Goal: Ask a question: Seek information or help from site administrators or community

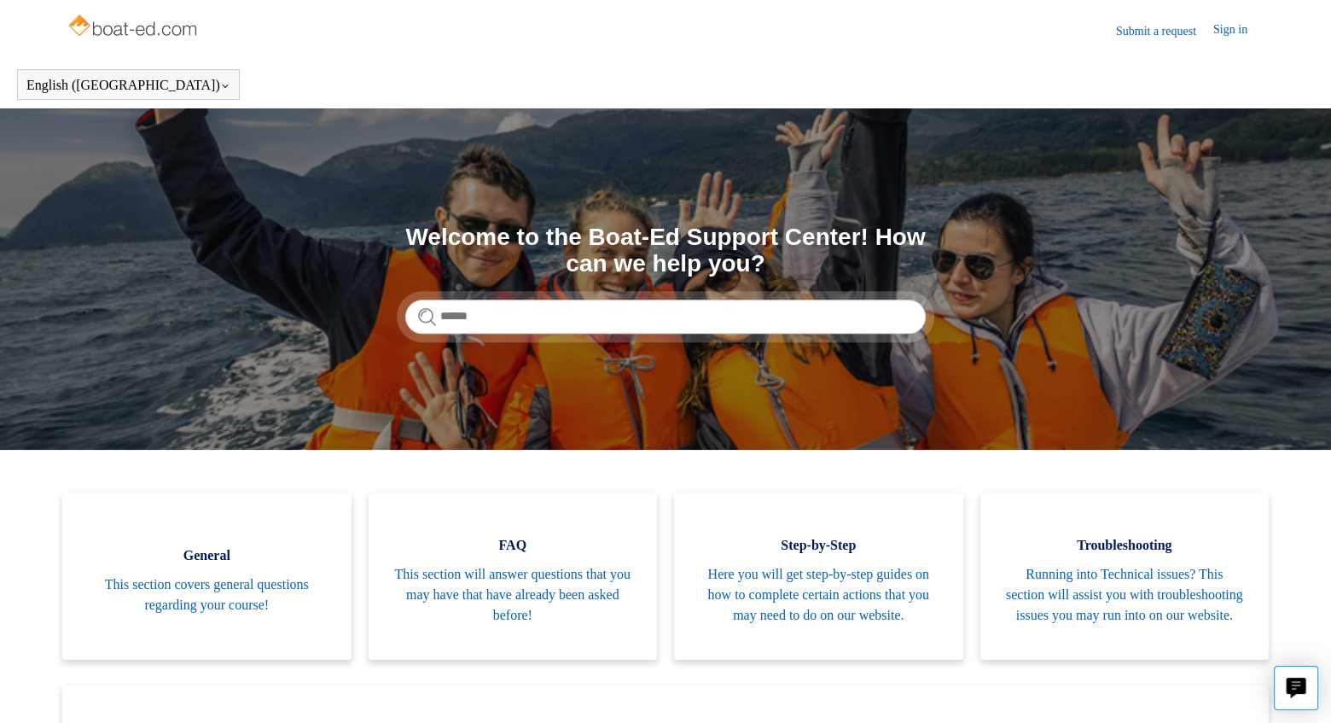
click at [1155, 24] on link "Submit a request" at bounding box center [1164, 31] width 97 height 18
click at [1126, 25] on link "Submit a request" at bounding box center [1164, 31] width 97 height 18
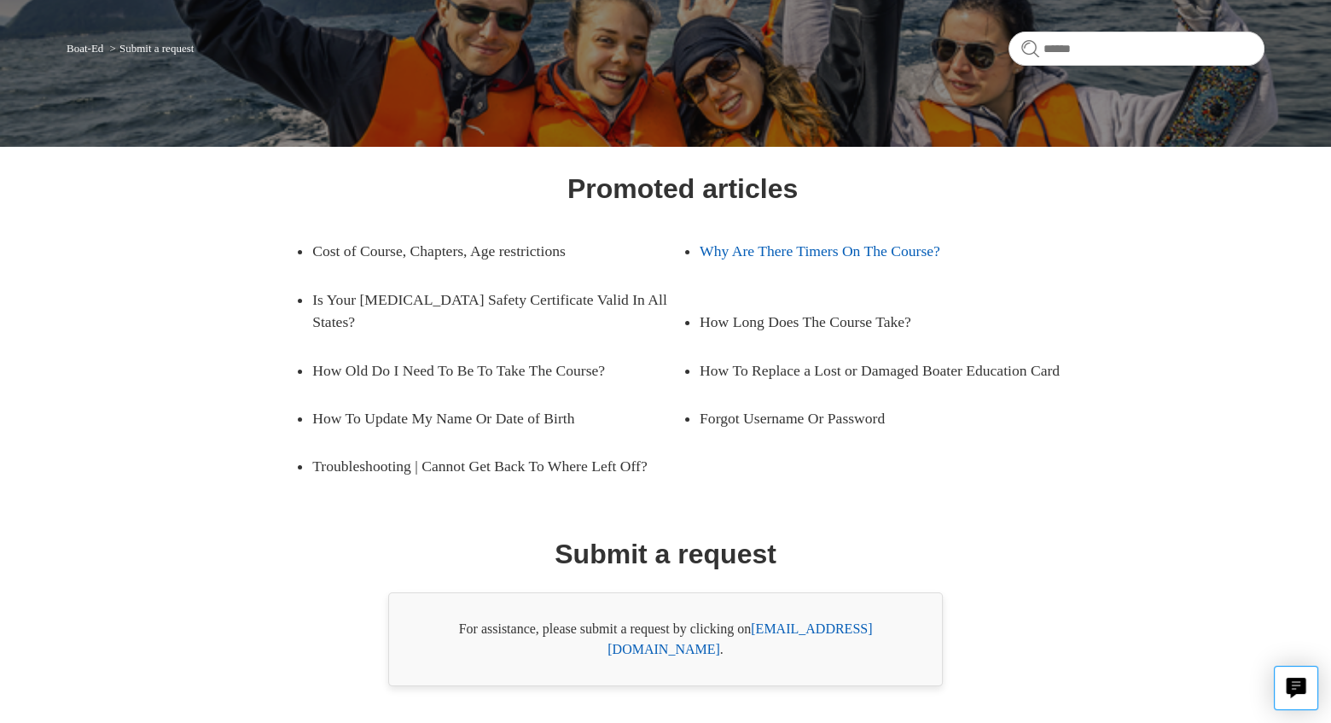
scroll to position [151, 0]
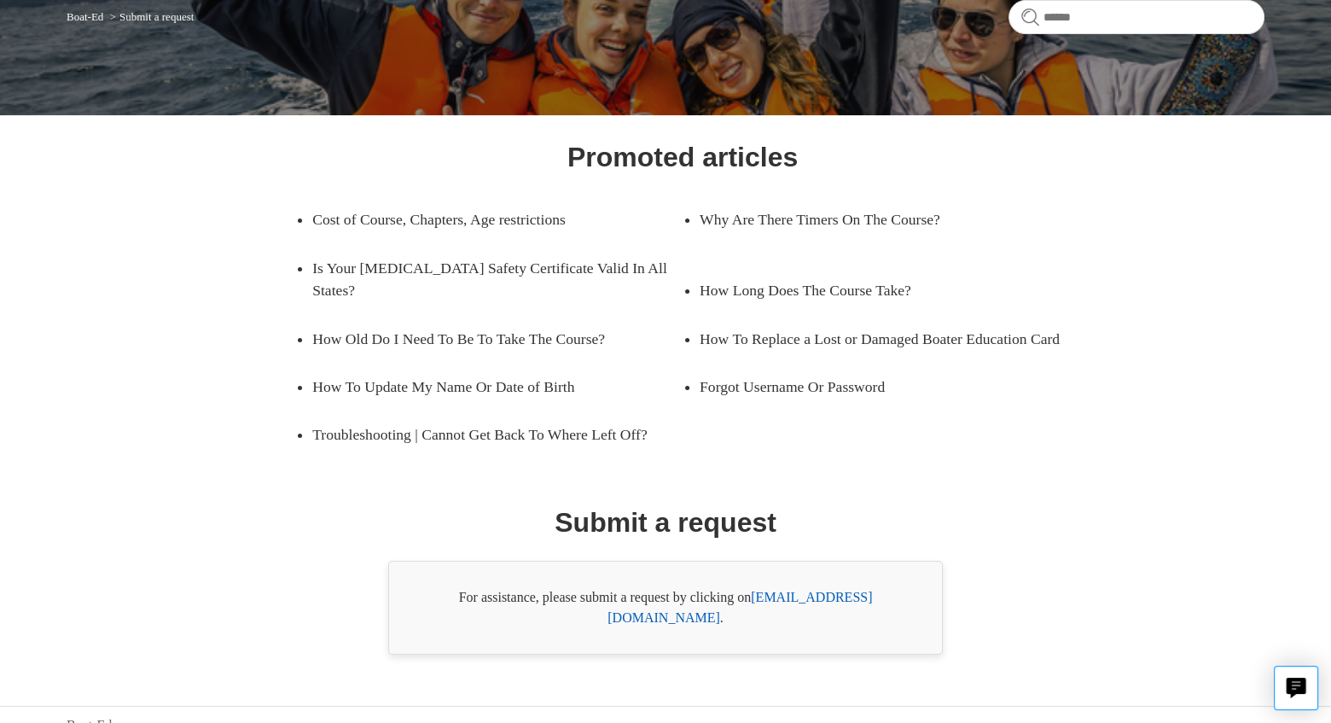
click at [796, 599] on link "[EMAIL_ADDRESS][DOMAIN_NAME]" at bounding box center [739, 606] width 264 height 35
click at [798, 595] on link "[EMAIL_ADDRESS][DOMAIN_NAME]" at bounding box center [739, 606] width 264 height 35
click at [798, 594] on link "[EMAIL_ADDRESS][DOMAIN_NAME]" at bounding box center [739, 606] width 264 height 35
click at [807, 596] on link "[EMAIL_ADDRESS][DOMAIN_NAME]" at bounding box center [739, 606] width 264 height 35
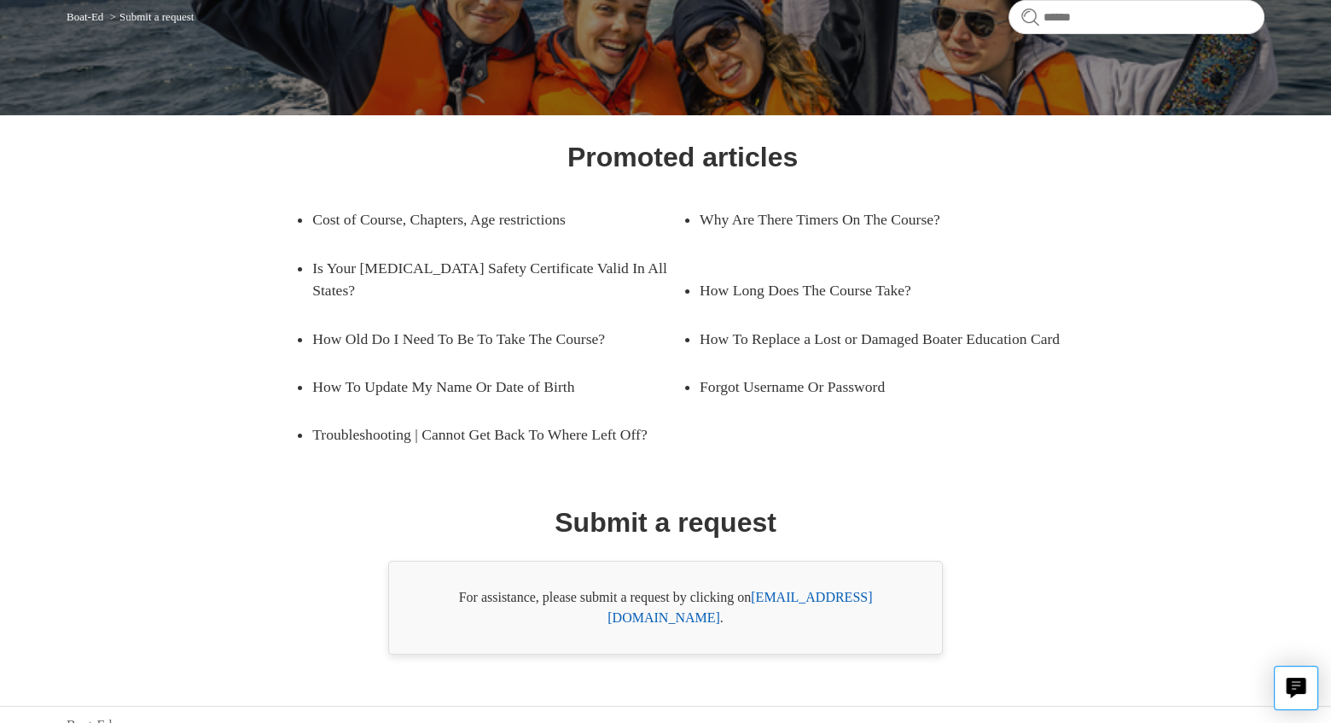
click at [807, 596] on link "[EMAIL_ADDRESS][DOMAIN_NAME]" at bounding box center [739, 606] width 264 height 35
click at [807, 596] on link "support@boat-ed.com" at bounding box center [739, 606] width 264 height 35
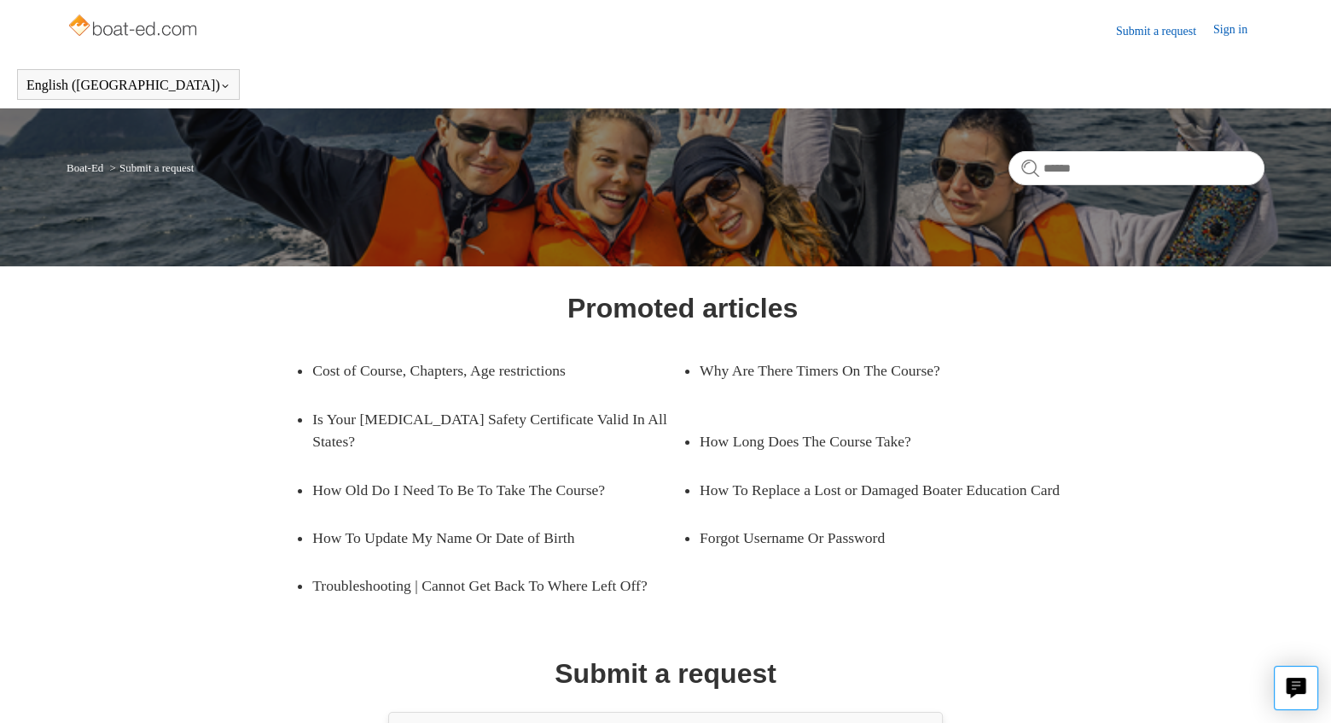
click at [1139, 29] on link "Submit a request" at bounding box center [1164, 31] width 97 height 18
click at [1298, 685] on icon "Live chat" at bounding box center [1296, 685] width 9 height 7
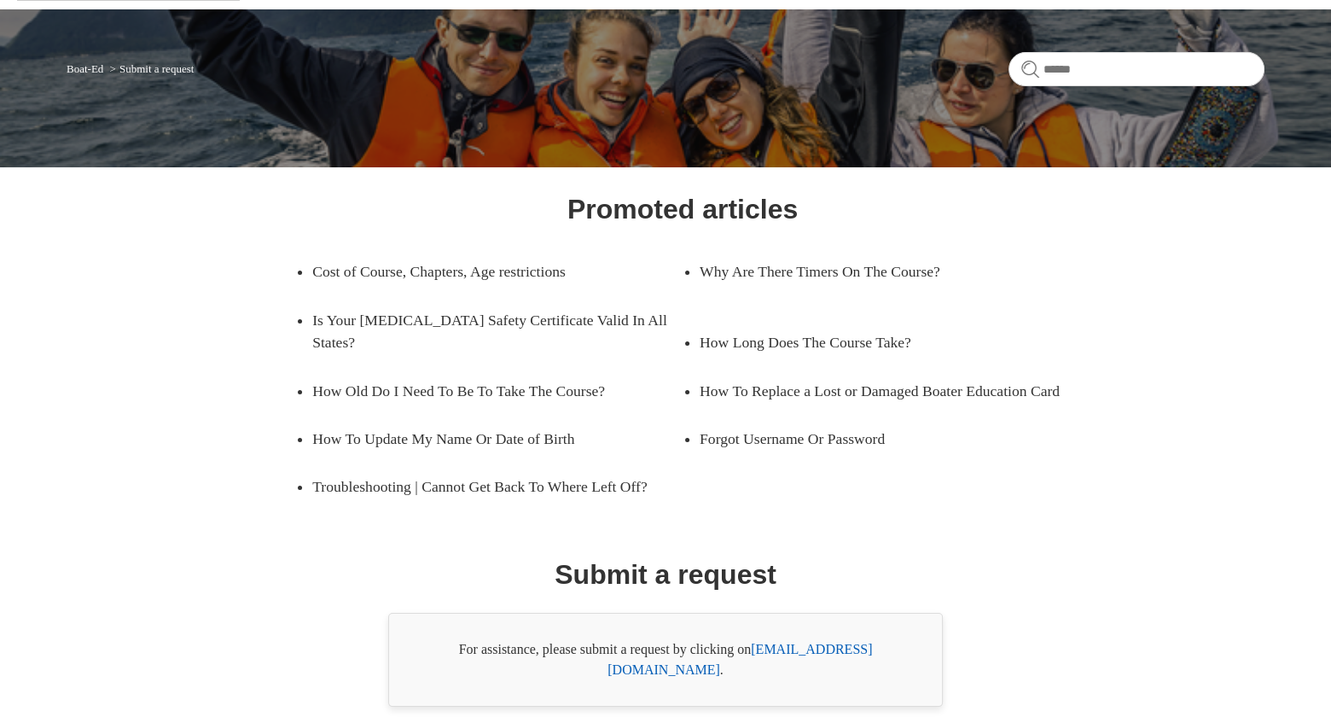
scroll to position [151, 0]
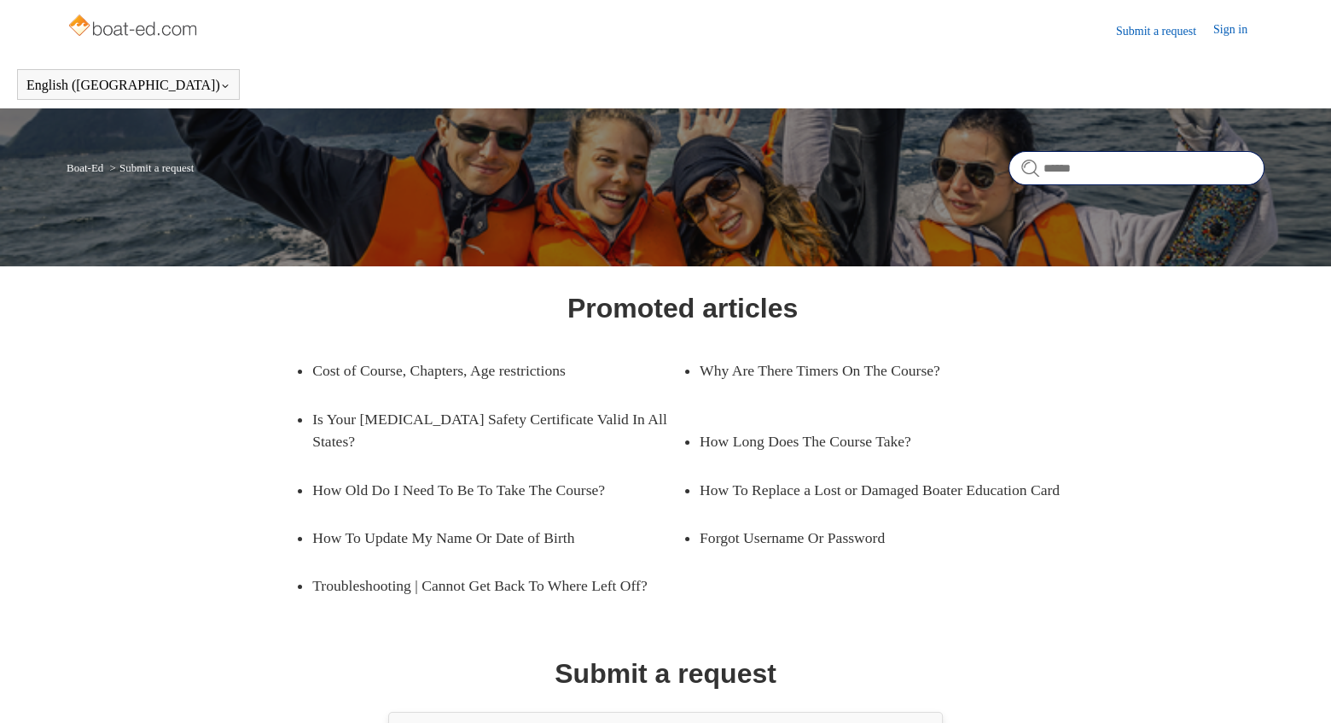
click at [1054, 179] on input "Search" at bounding box center [1136, 168] width 256 height 34
click at [1156, 29] on link "Submit a request" at bounding box center [1164, 31] width 97 height 18
click at [1156, 30] on link "Submit a request" at bounding box center [1164, 31] width 97 height 18
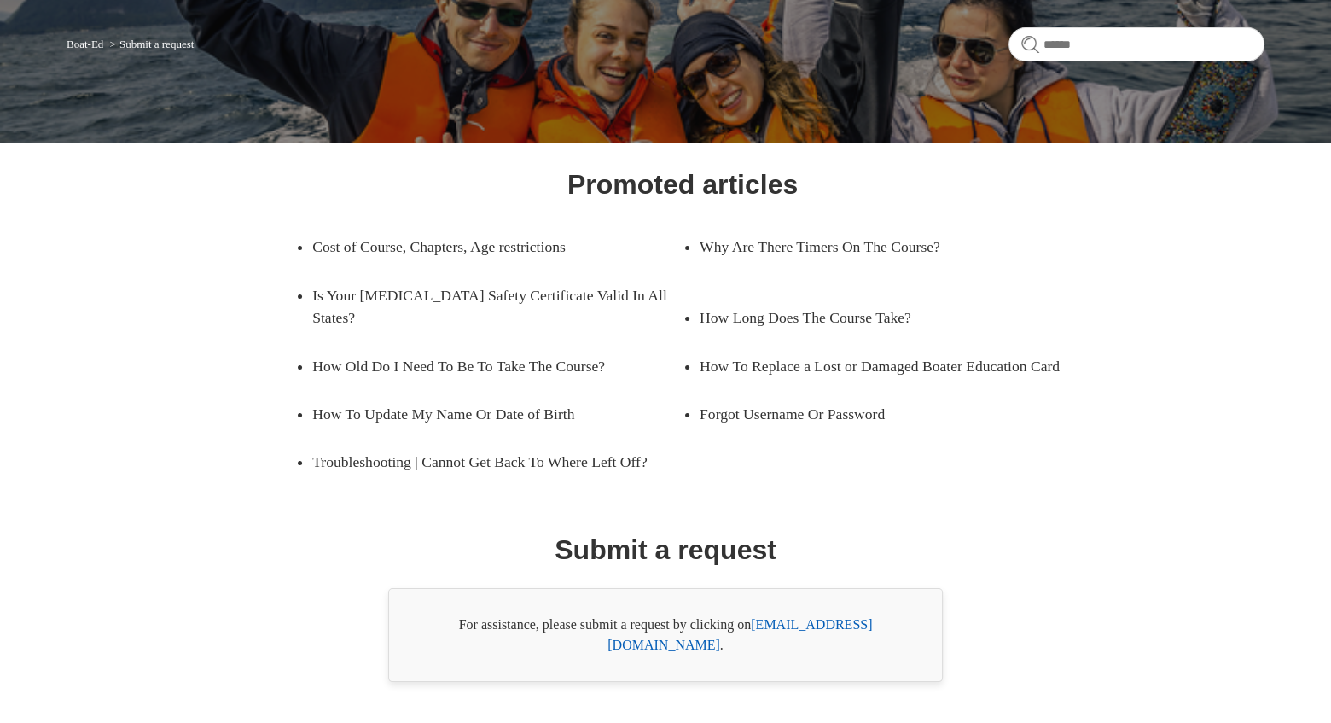
scroll to position [151, 0]
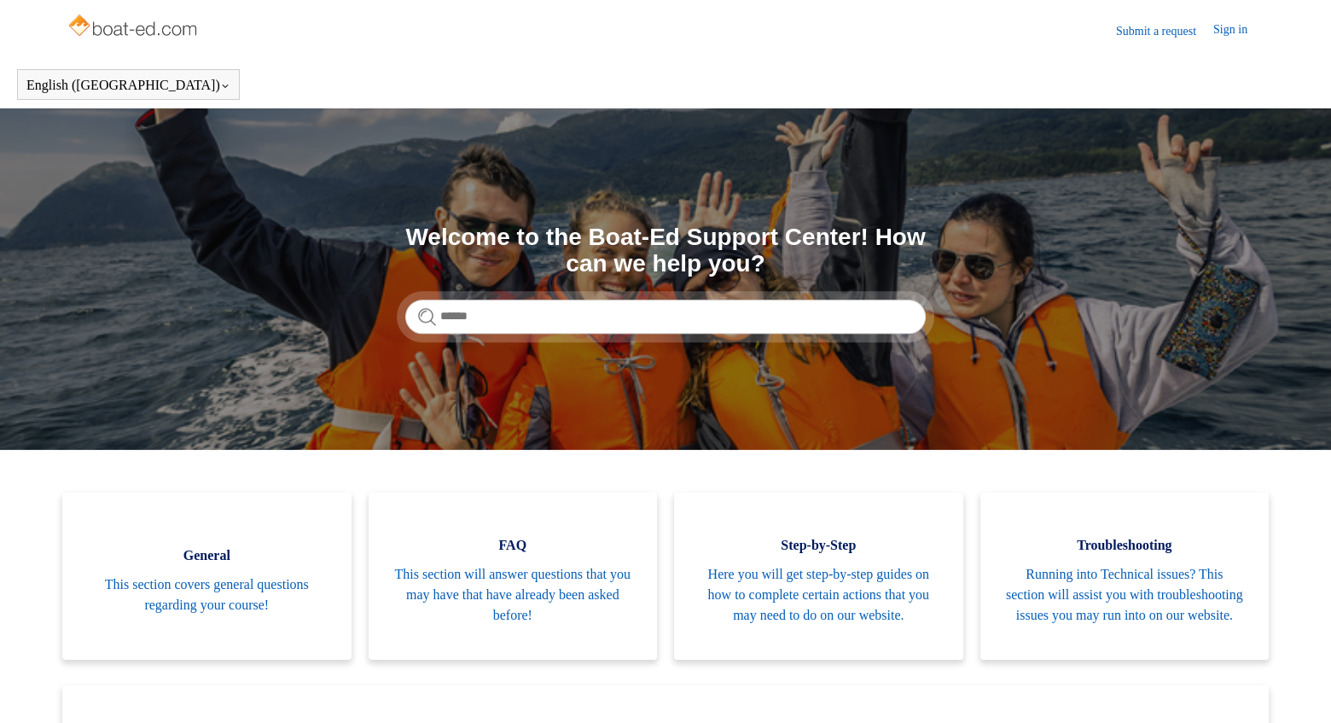
click at [1286, 241] on section "Search Welcome to the Boat-Ed Support Center! How can we help you?" at bounding box center [665, 278] width 1331 height 341
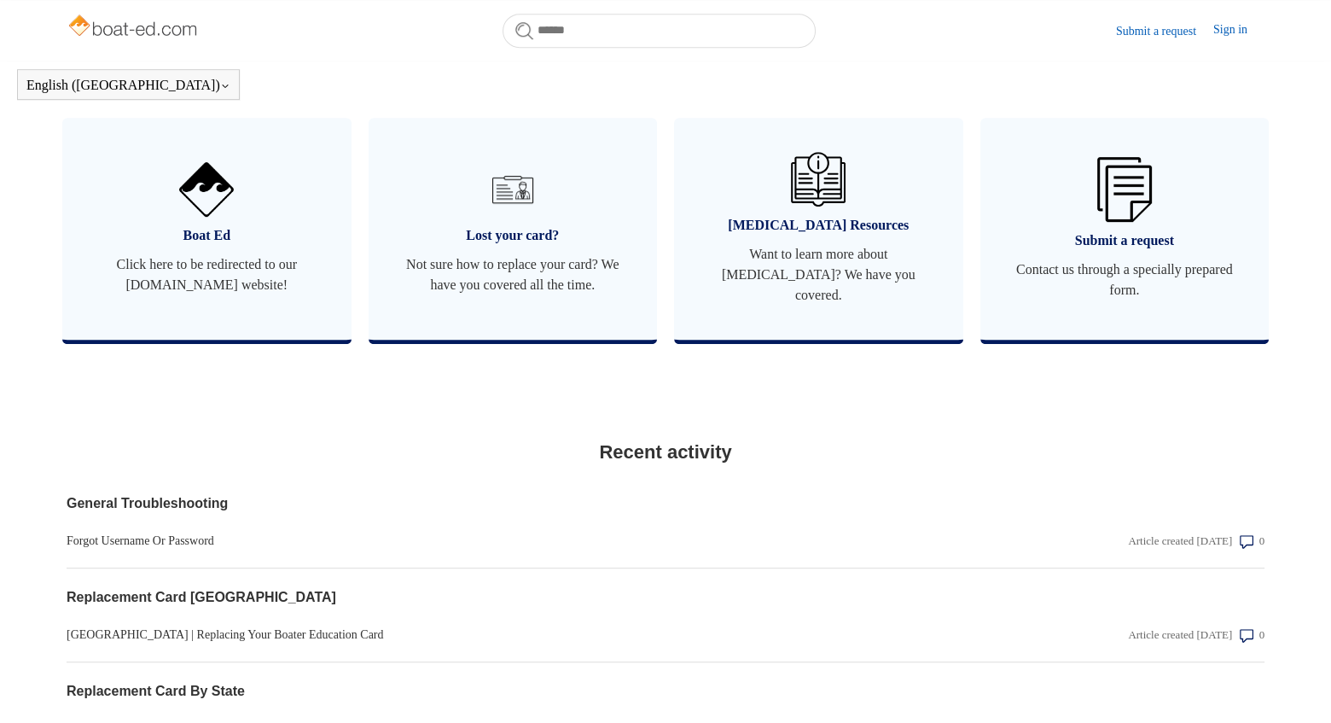
scroll to position [976, 0]
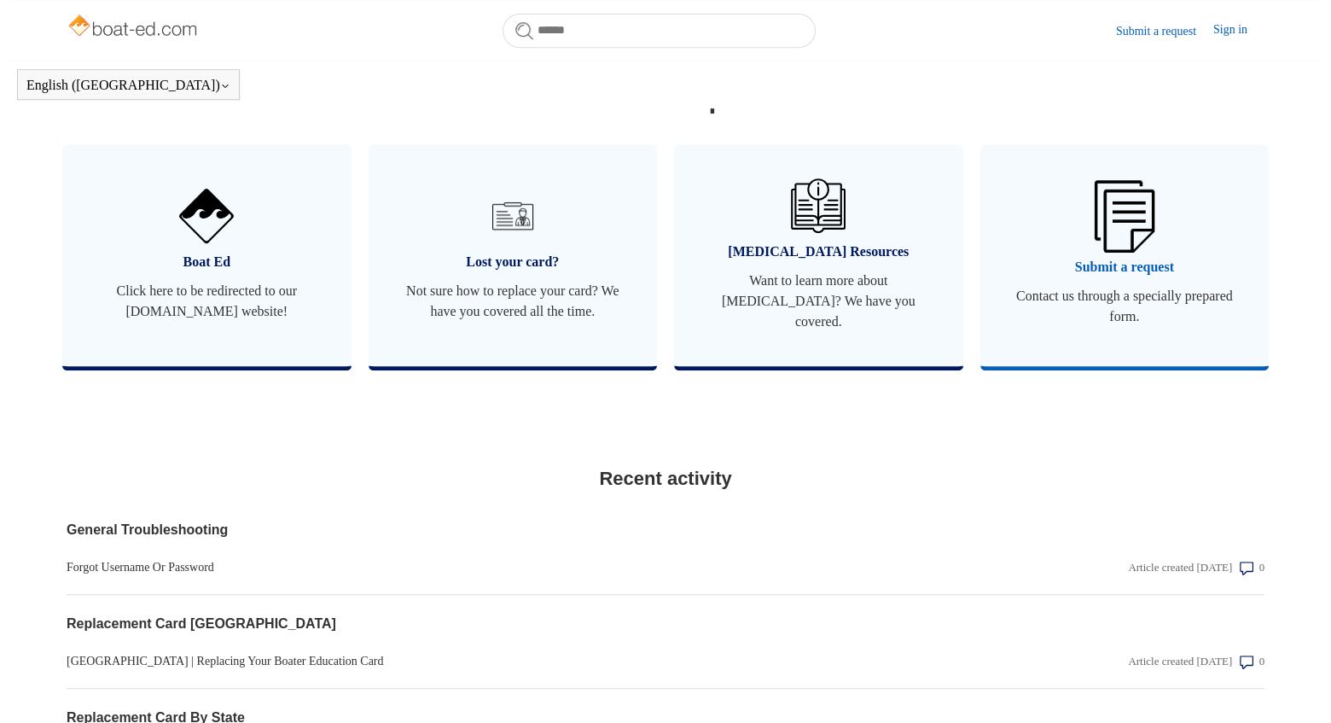
click at [1124, 276] on span "Submit a request" at bounding box center [1125, 267] width 238 height 20
click at [1123, 277] on span "Submit a request" at bounding box center [1125, 267] width 238 height 20
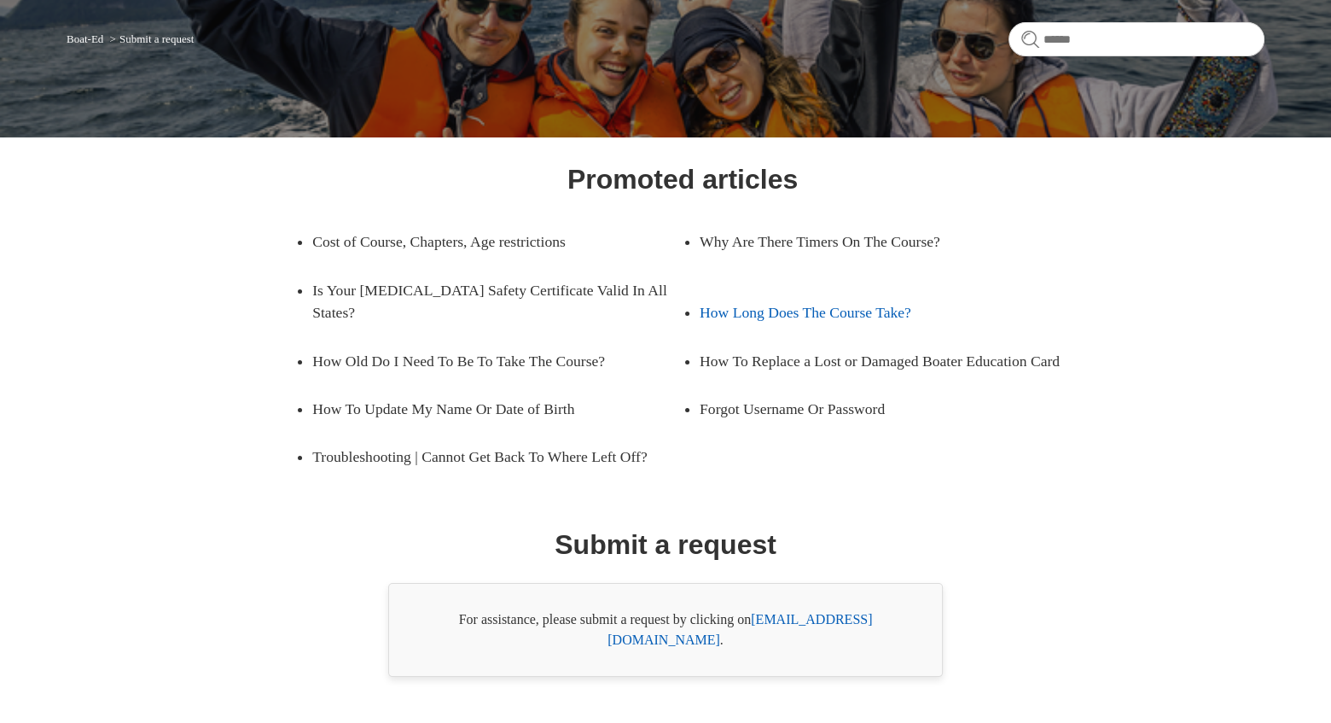
scroll to position [151, 0]
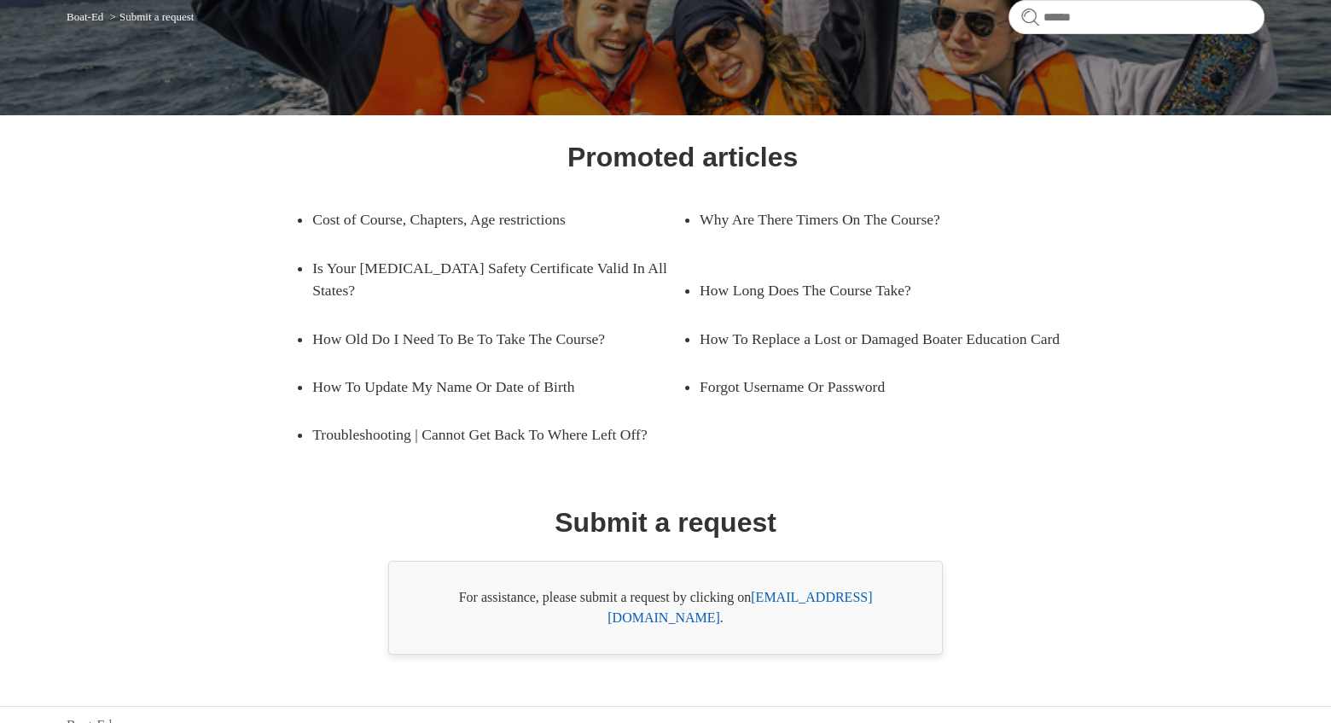
click at [828, 595] on link "[EMAIL_ADDRESS][DOMAIN_NAME]" at bounding box center [739, 606] width 264 height 35
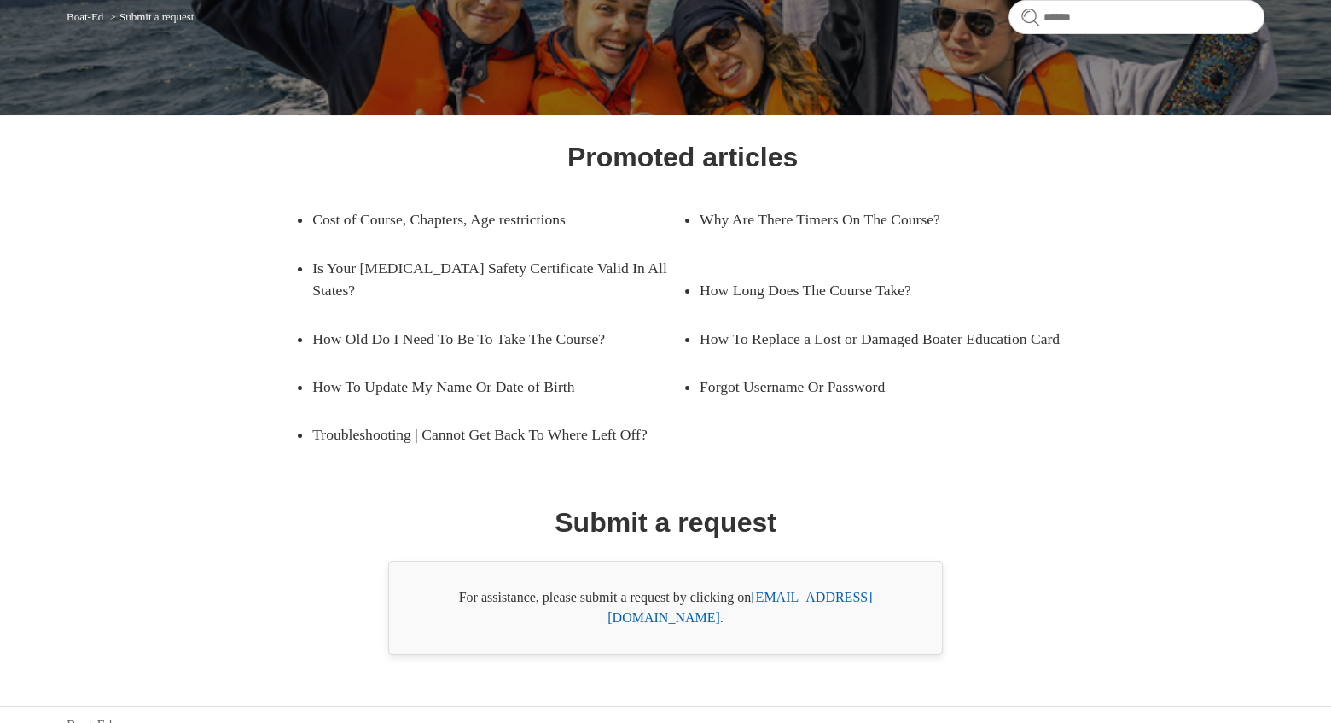
click at [828, 595] on link "[EMAIL_ADDRESS][DOMAIN_NAME]" at bounding box center [739, 606] width 264 height 35
